Goal: Information Seeking & Learning: Learn about a topic

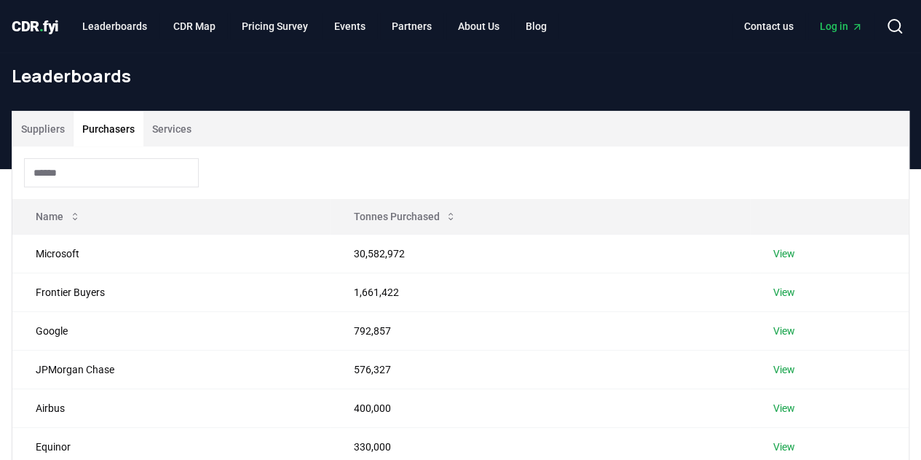
click at [109, 129] on button "Purchasers" at bounding box center [109, 128] width 70 height 35
click at [387, 256] on td "30,582,972" at bounding box center [539, 253] width 419 height 39
click at [782, 249] on link "View" at bounding box center [784, 253] width 22 height 15
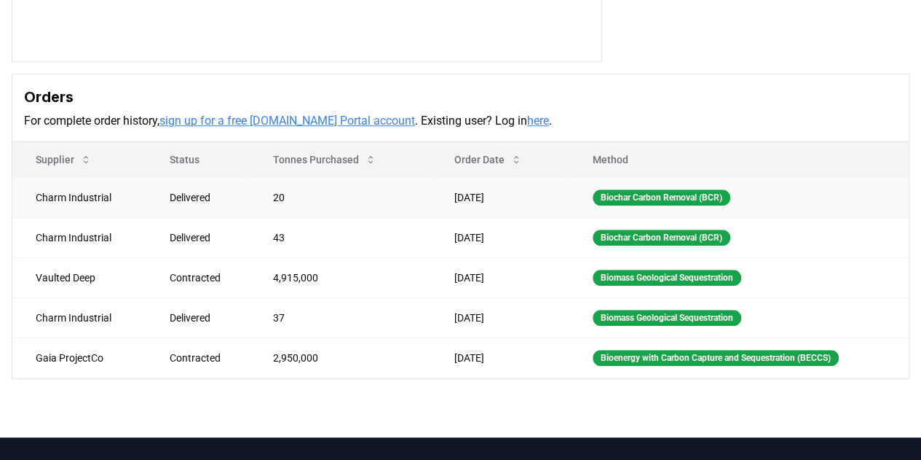
scroll to position [130, 0]
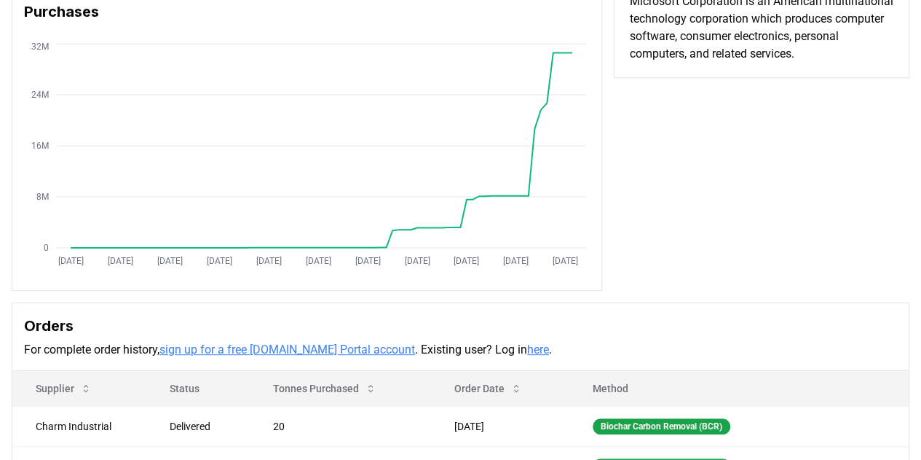
click at [527, 346] on link "here" at bounding box center [538, 349] width 22 height 14
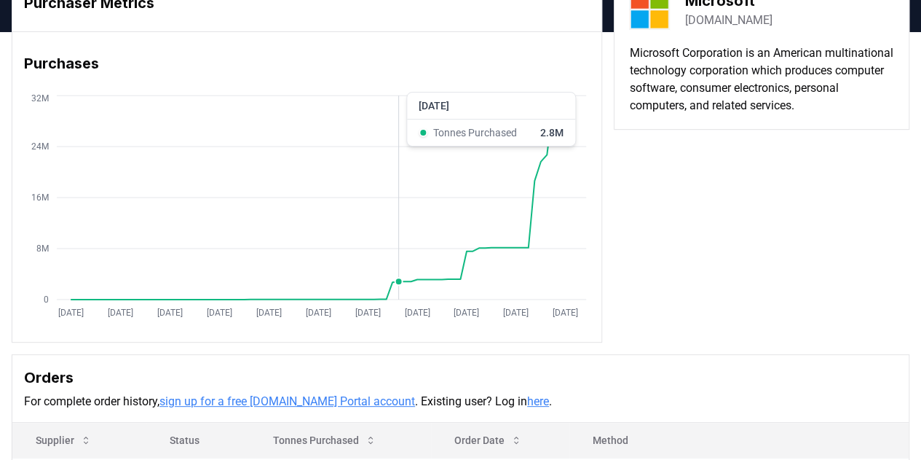
scroll to position [78, 0]
click at [548, 245] on icon "Jan 2019 Sep 2019 May 2020 Jan 2021 Sep 2021 May 2022 Jan 2023 Sep 2023 May 202…" at bounding box center [301, 208] width 578 height 233
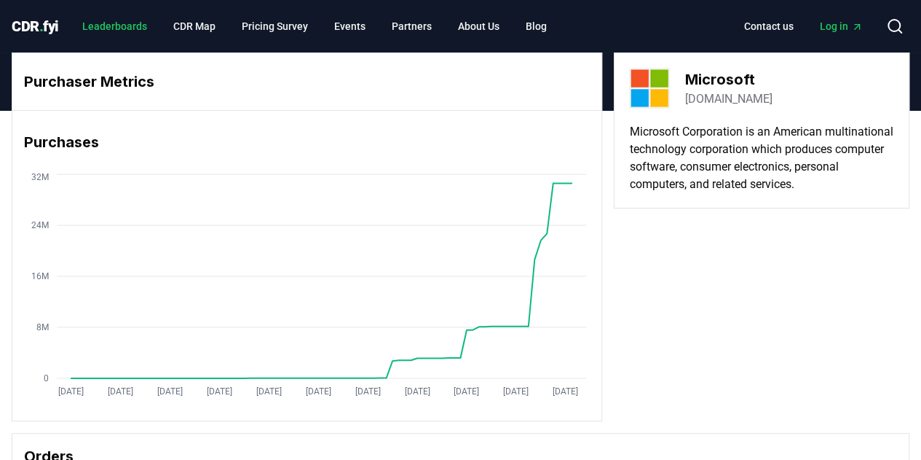
click at [118, 22] on link "Leaderboards" at bounding box center [115, 26] width 88 height 26
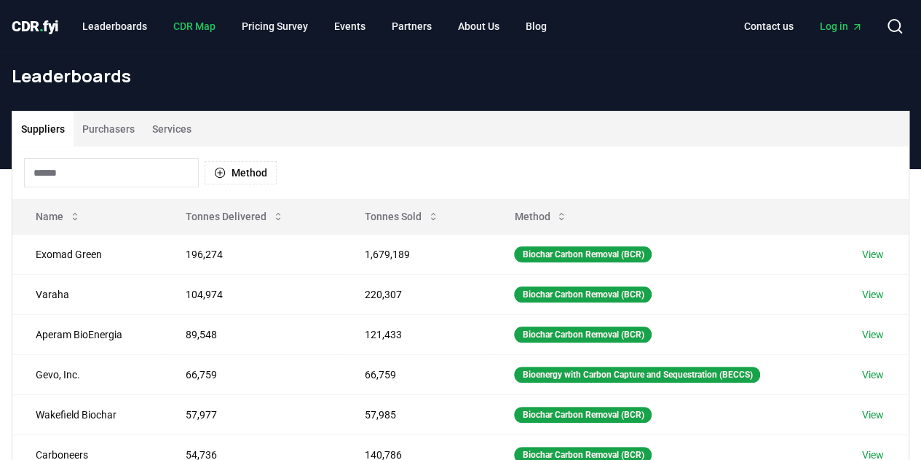
click at [196, 28] on link "CDR Map" at bounding box center [195, 26] width 66 height 26
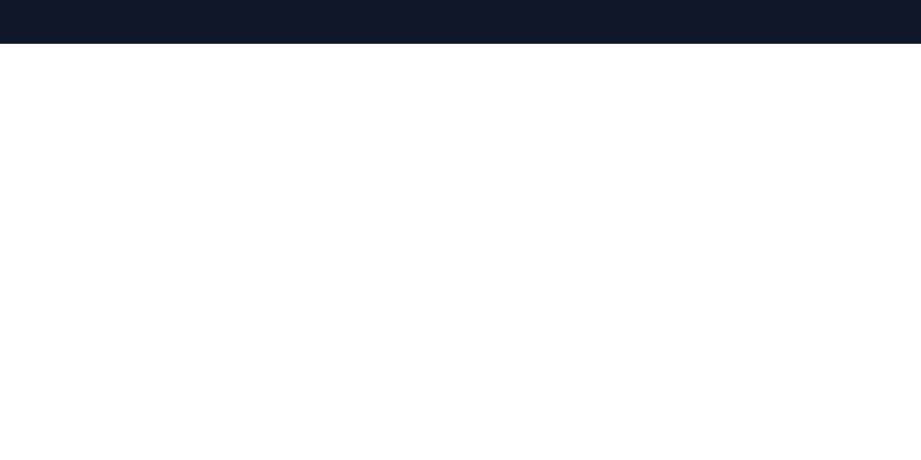
scroll to position [186, 0]
